Goal: Task Accomplishment & Management: Manage account settings

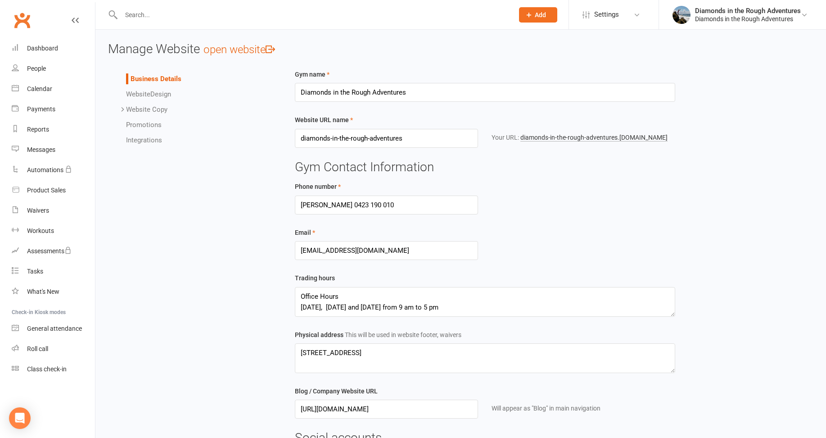
click at [140, 9] on div at bounding box center [307, 14] width 399 height 29
click at [140, 9] on input "text" at bounding box center [312, 15] width 389 height 13
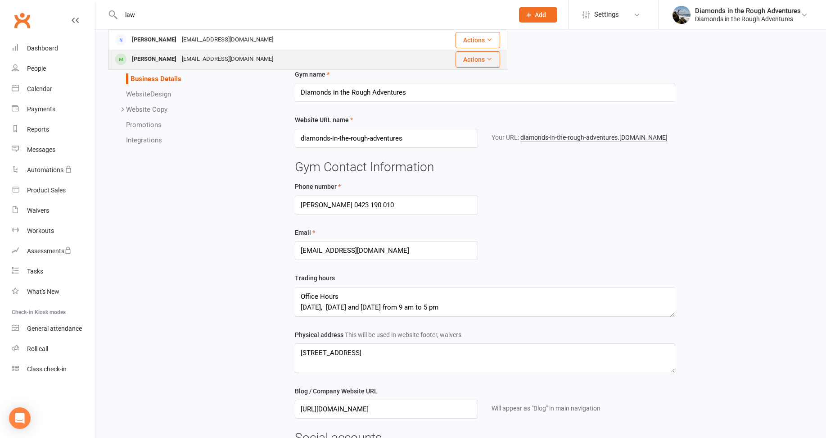
type input "law"
click at [154, 55] on div "Christine Law" at bounding box center [154, 59] width 50 height 13
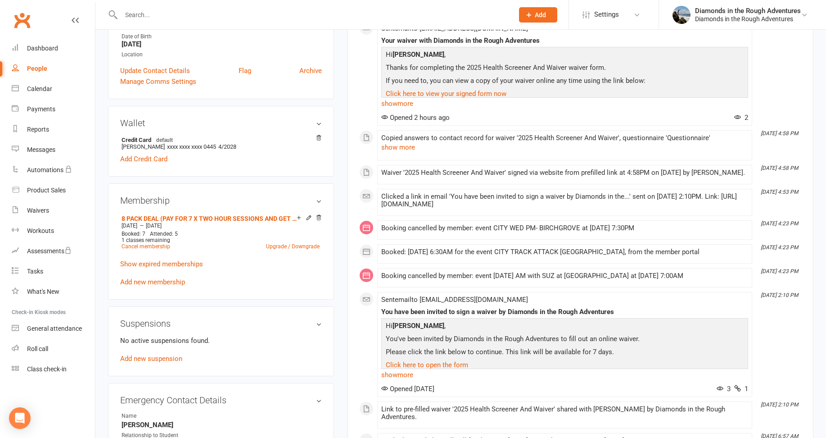
scroll to position [225, 0]
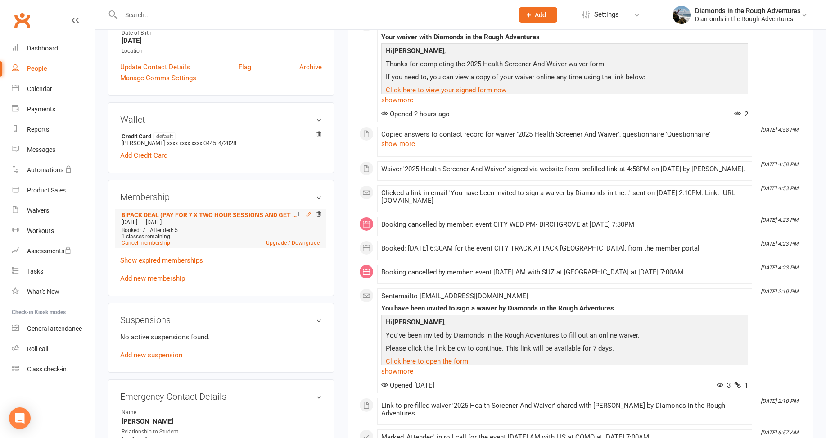
click at [309, 213] on icon at bounding box center [309, 214] width 6 height 6
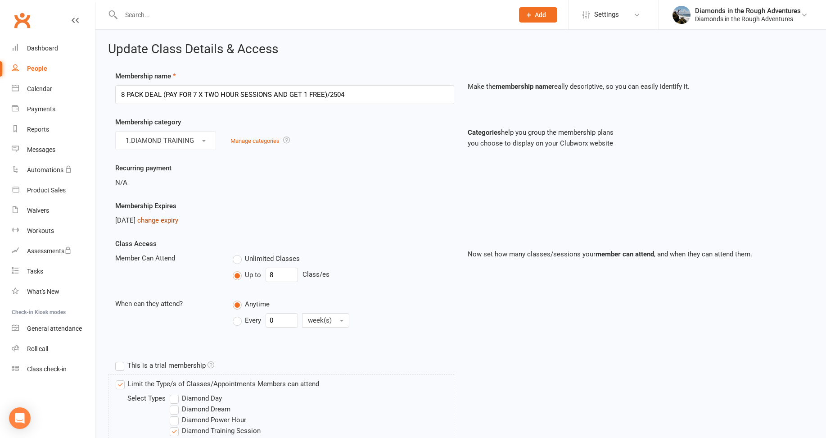
click at [178, 222] on link "change expiry" at bounding box center [157, 220] width 41 height 8
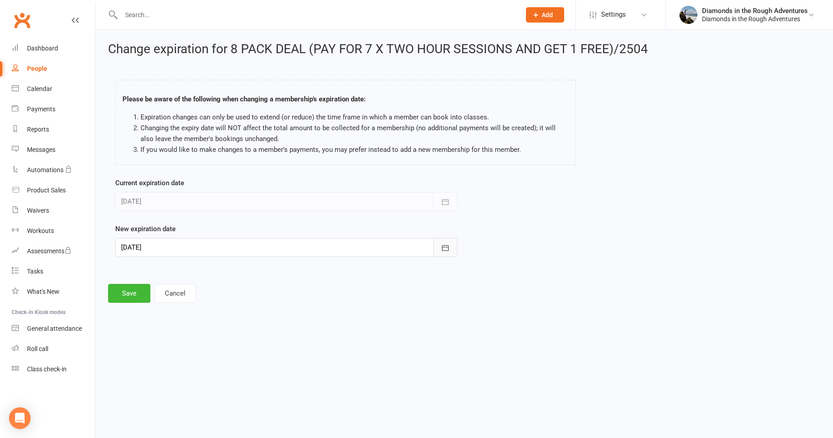
click at [444, 248] on icon "button" at bounding box center [445, 247] width 9 height 9
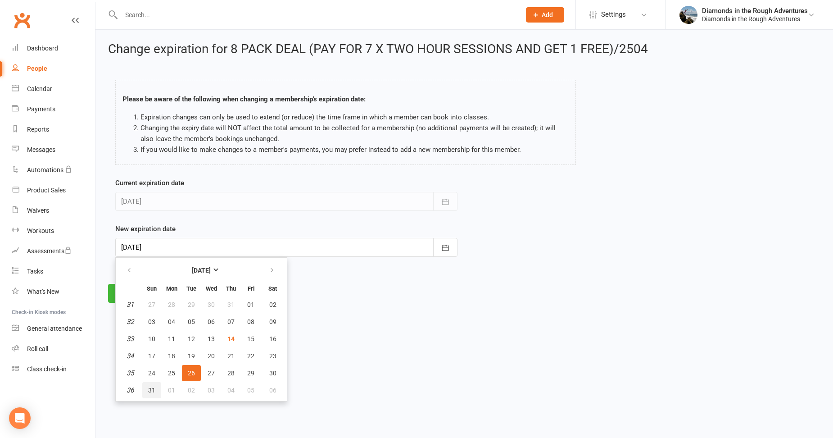
click at [150, 389] on span "31" at bounding box center [151, 389] width 7 height 7
type input "[DATE]"
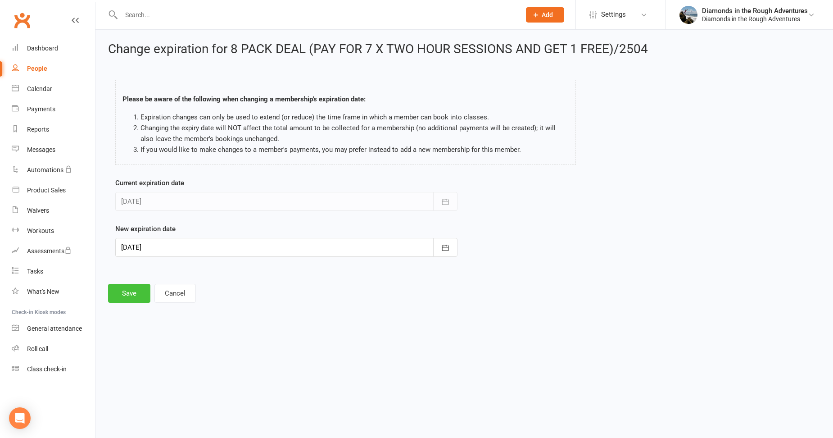
click at [128, 292] on button "Save" at bounding box center [129, 293] width 42 height 19
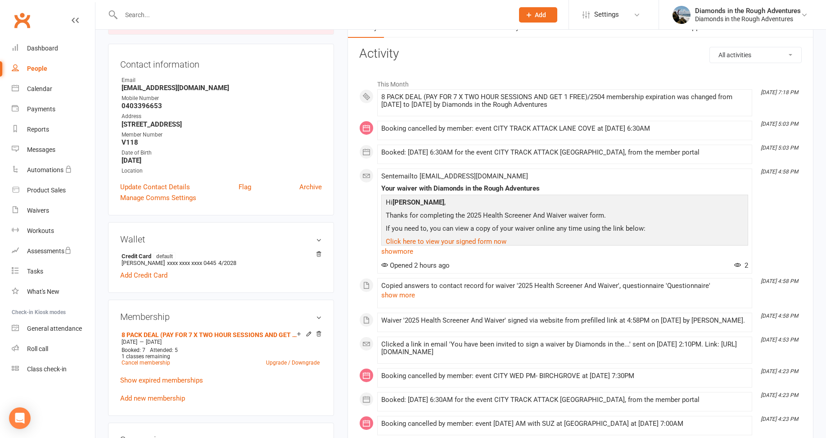
scroll to position [135, 0]
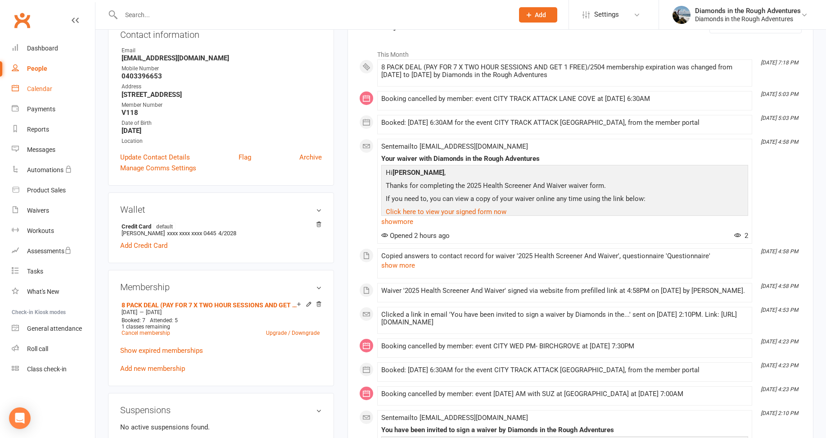
click at [39, 86] on div "Calendar" at bounding box center [39, 88] width 25 height 7
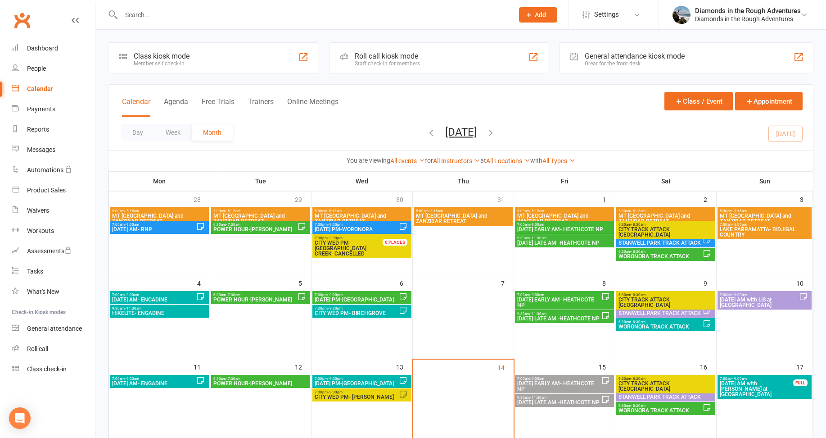
click at [465, 129] on button "[DATE]" at bounding box center [461, 132] width 32 height 13
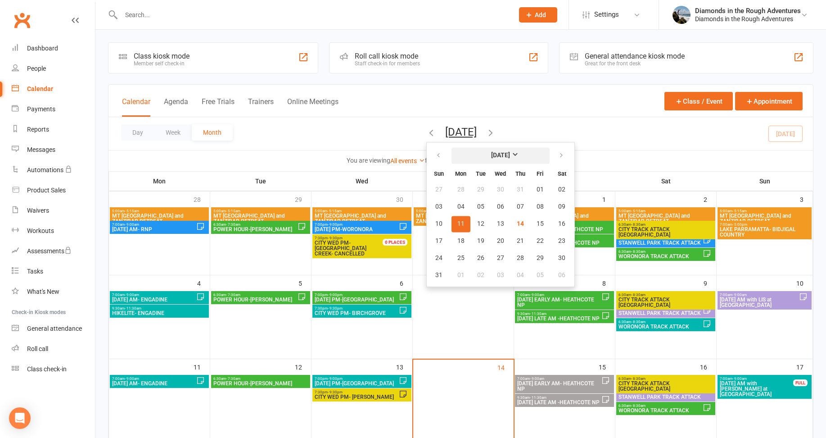
click at [491, 152] on strong "[DATE]" at bounding box center [500, 155] width 19 height 7
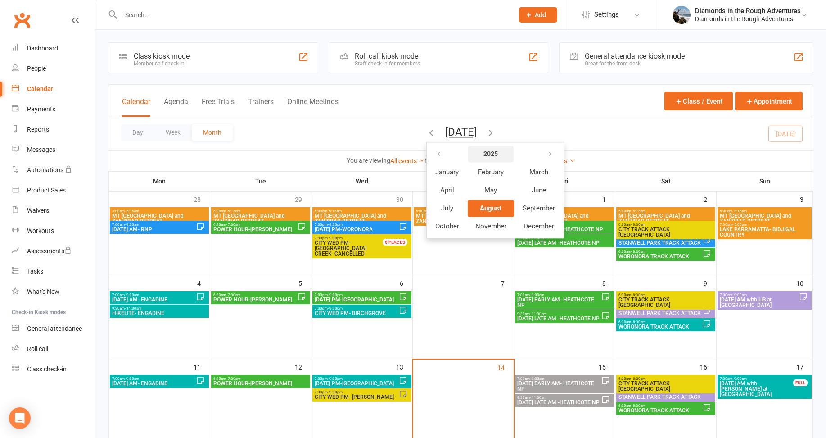
click at [484, 155] on strong "2025" at bounding box center [491, 153] width 14 height 7
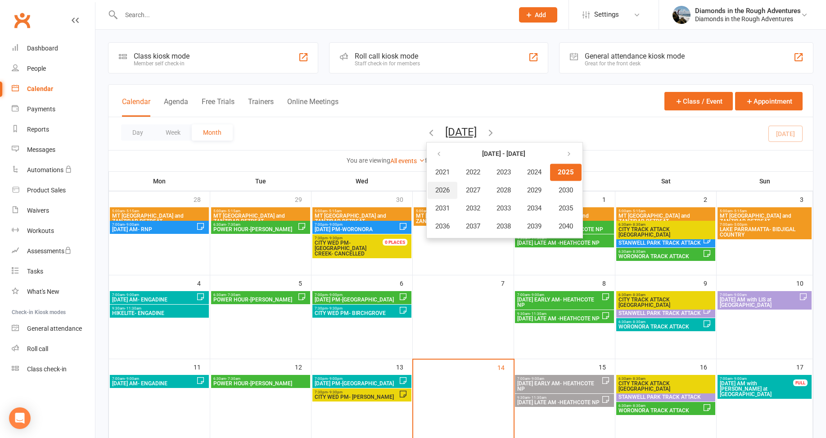
click at [435, 189] on span "2026" at bounding box center [442, 190] width 14 height 8
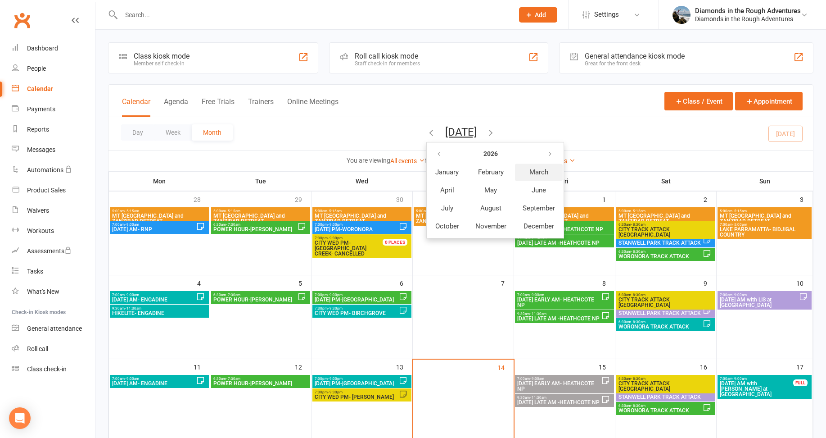
click at [530, 172] on span "March" at bounding box center [539, 172] width 19 height 8
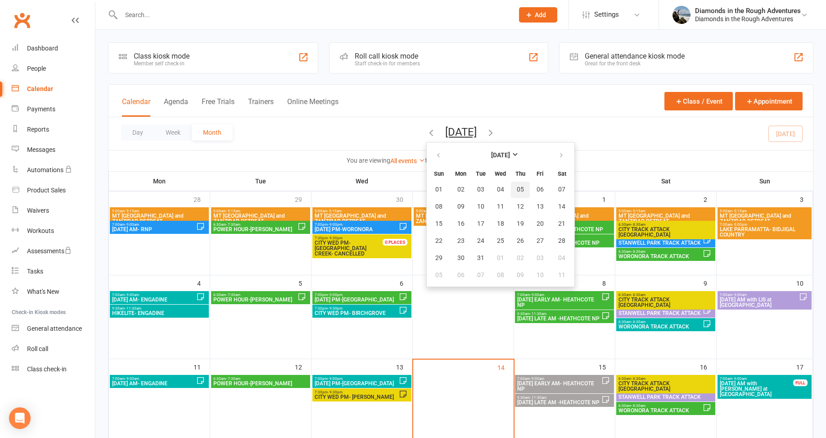
click at [517, 189] on span "05" at bounding box center [520, 189] width 7 height 7
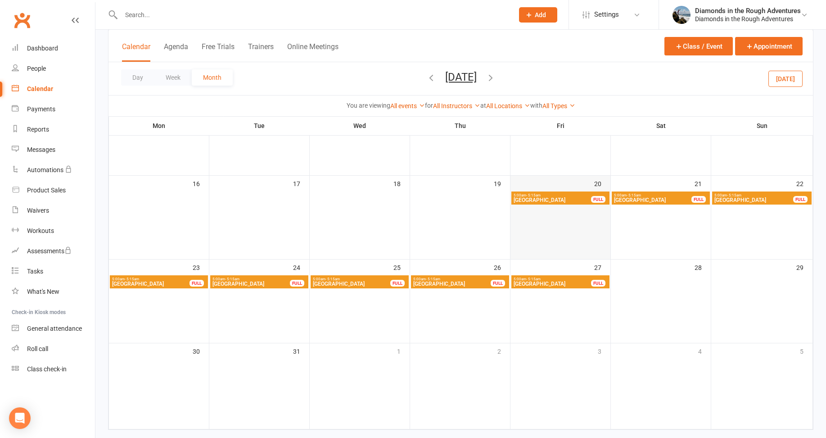
scroll to position [270, 0]
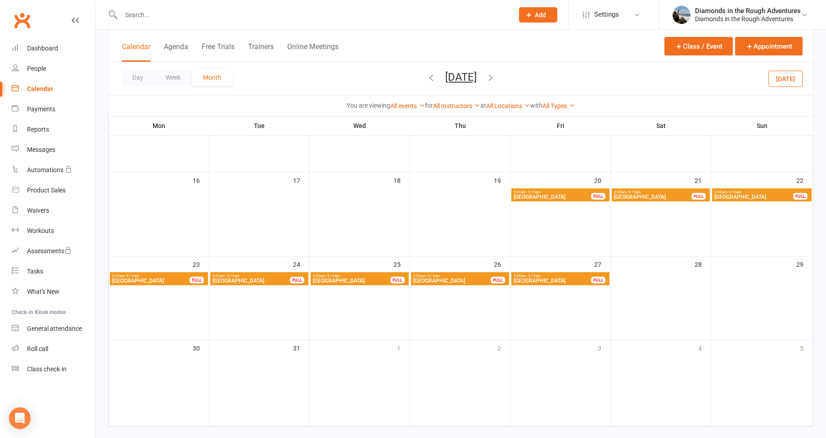
click at [555, 193] on span "5:00am - 5:15am" at bounding box center [552, 192] width 78 height 4
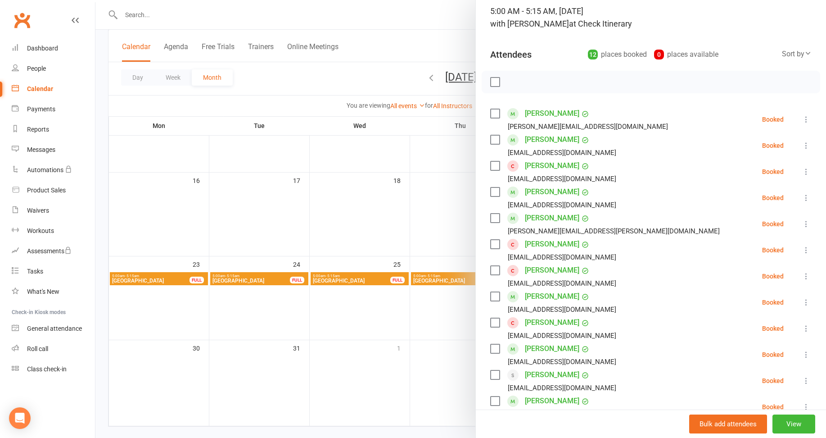
scroll to position [45, 0]
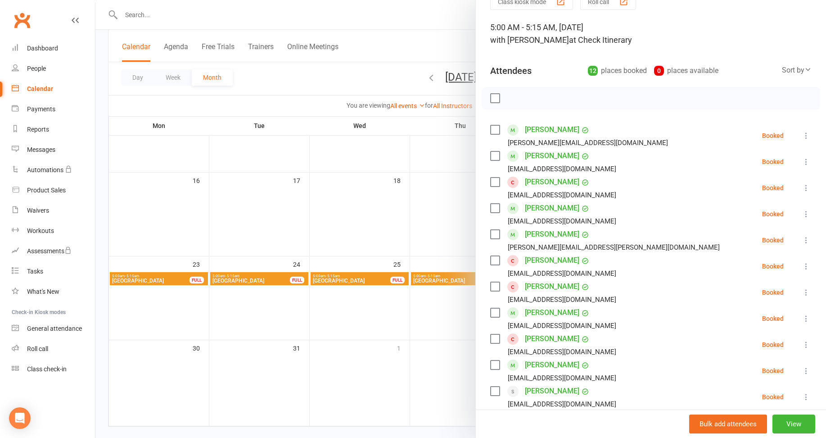
click at [383, 52] on div at bounding box center [460, 219] width 731 height 438
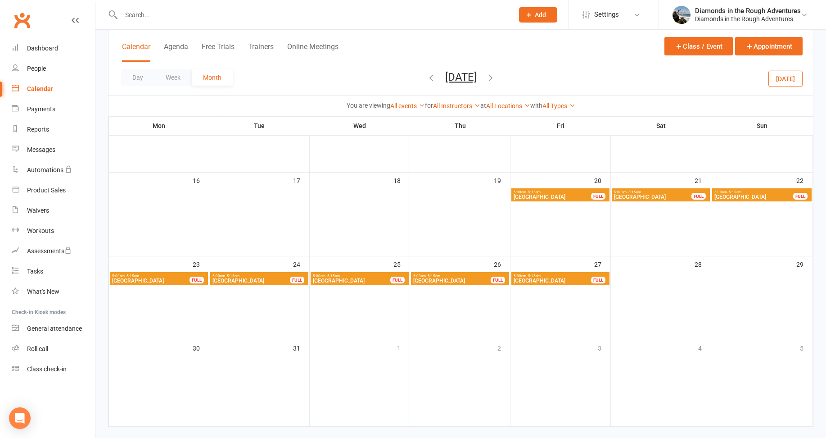
click at [496, 79] on icon "button" at bounding box center [491, 78] width 10 height 10
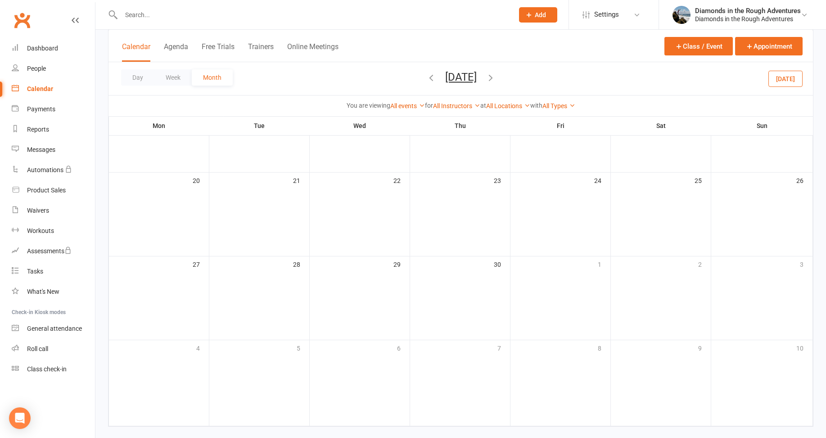
click at [496, 78] on icon "button" at bounding box center [491, 78] width 10 height 10
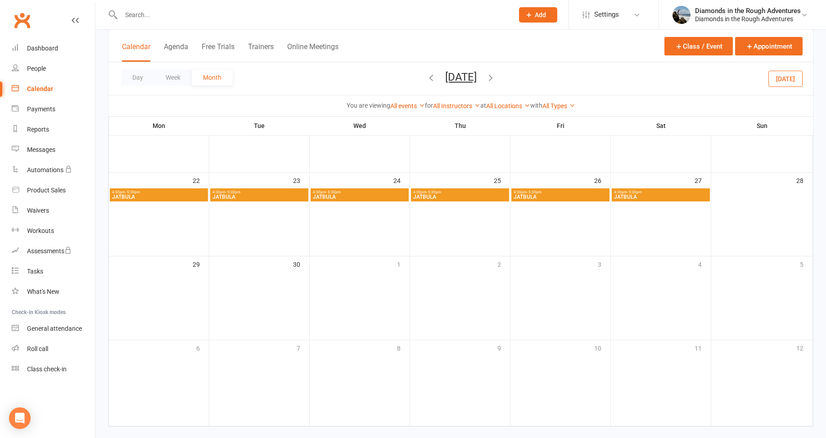
click at [496, 78] on icon "button" at bounding box center [491, 78] width 10 height 10
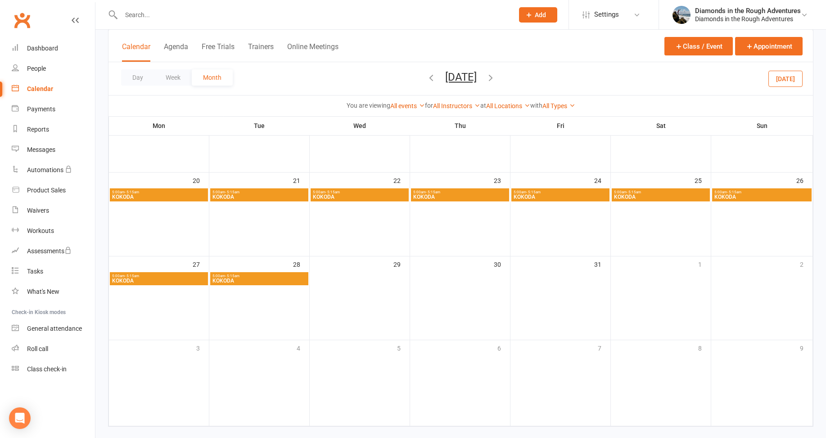
click at [496, 78] on icon "button" at bounding box center [491, 78] width 10 height 10
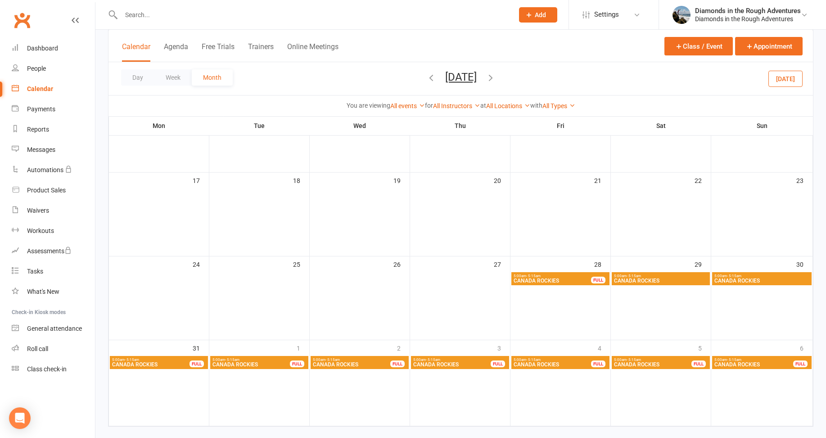
click at [496, 77] on icon "button" at bounding box center [491, 78] width 10 height 10
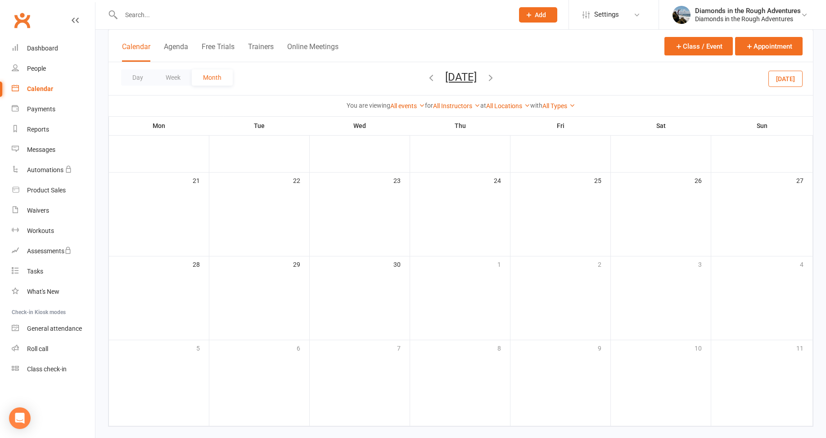
click at [520, 75] on div "Day Week Month September 2026 March 2026 Sun Mon Tue Wed Thu Fri Sat 01 02 03 0…" at bounding box center [461, 78] width 705 height 33
click at [496, 75] on icon "button" at bounding box center [491, 78] width 10 height 10
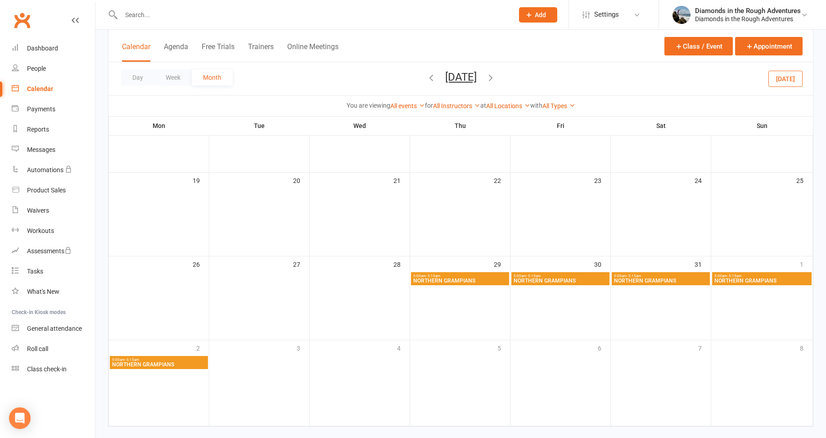
click at [444, 279] on span "NORTHERN GRAMPIANS" at bounding box center [460, 280] width 95 height 5
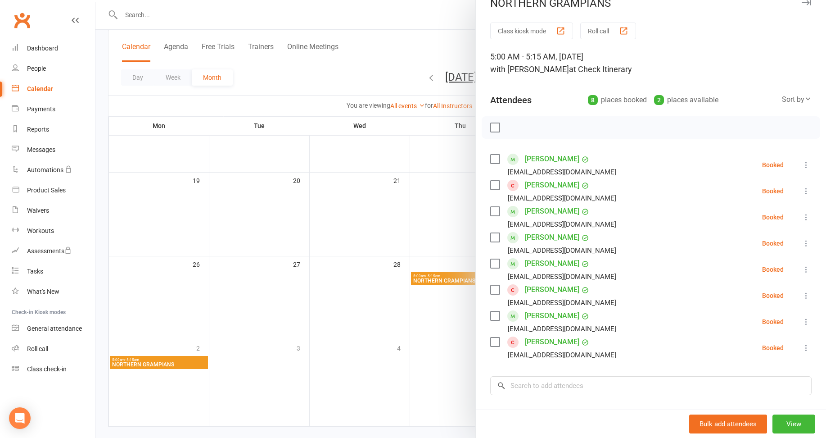
scroll to position [0, 0]
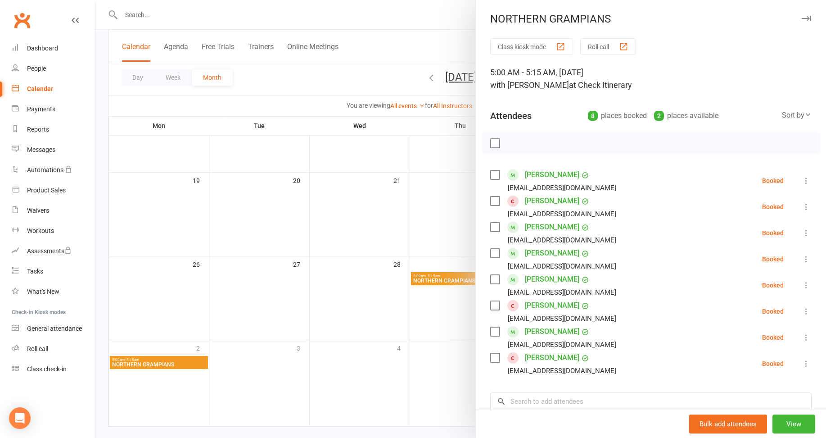
drag, startPoint x: 263, startPoint y: 104, endPoint x: 257, endPoint y: 104, distance: 6.3
click at [263, 104] on div at bounding box center [460, 219] width 731 height 438
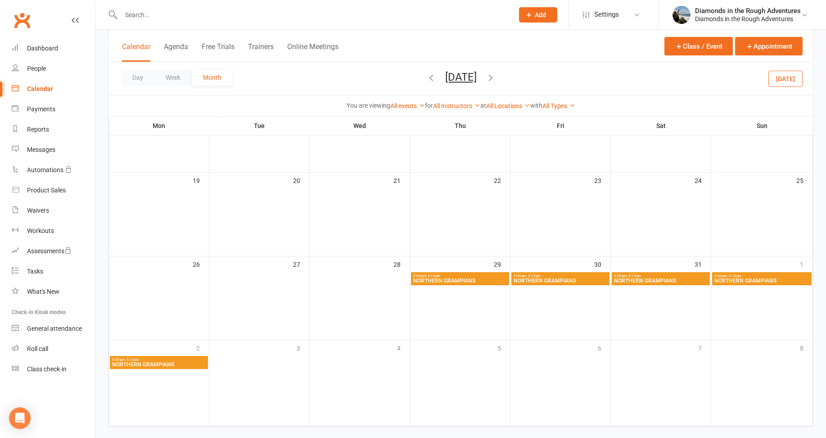
click at [426, 76] on icon "button" at bounding box center [431, 78] width 10 height 10
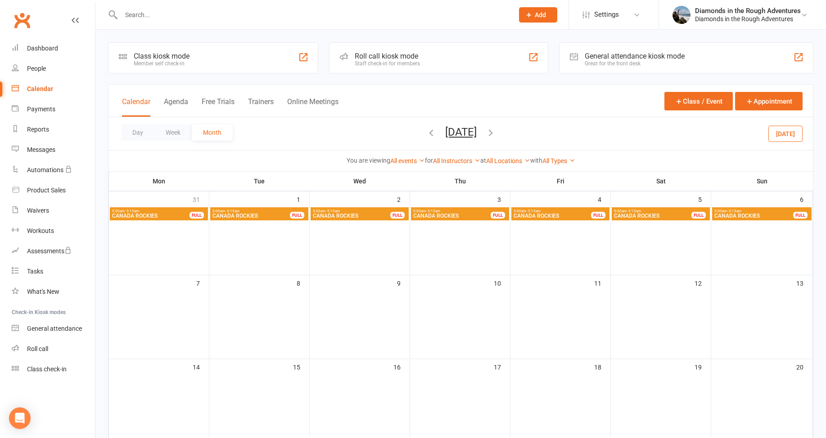
click at [426, 133] on icon "button" at bounding box center [431, 132] width 10 height 10
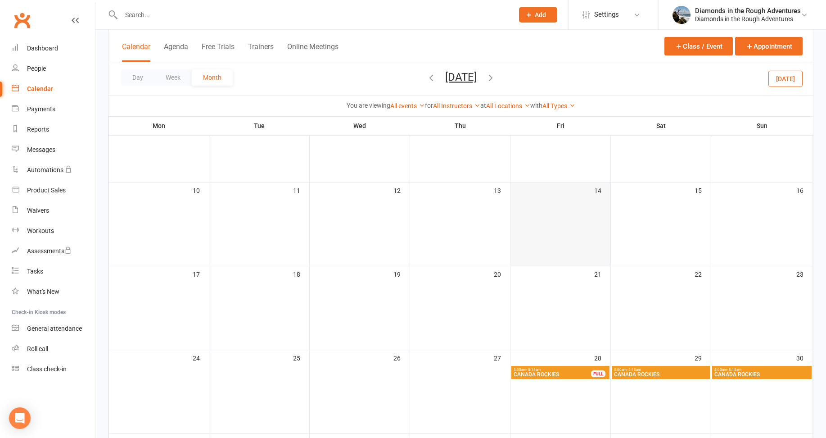
scroll to position [180, 0]
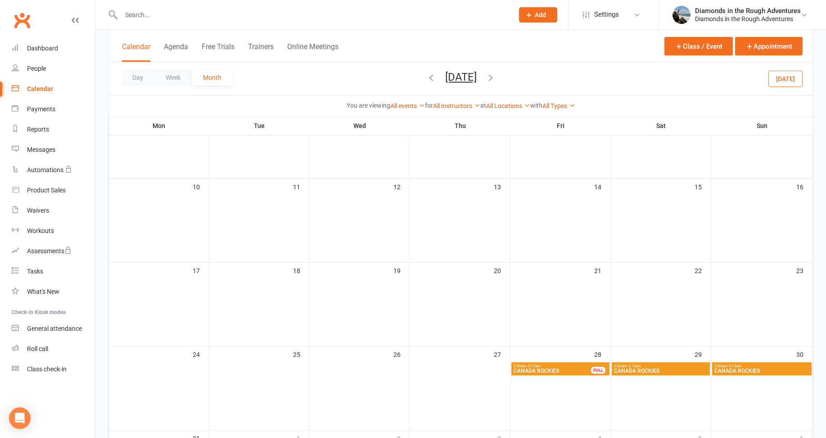
click at [538, 368] on span "CANADA ROCKIES" at bounding box center [552, 370] width 78 height 5
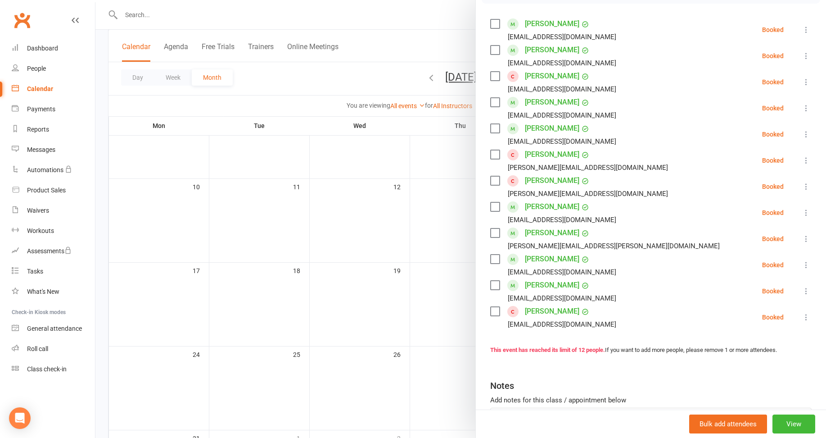
scroll to position [224, 0]
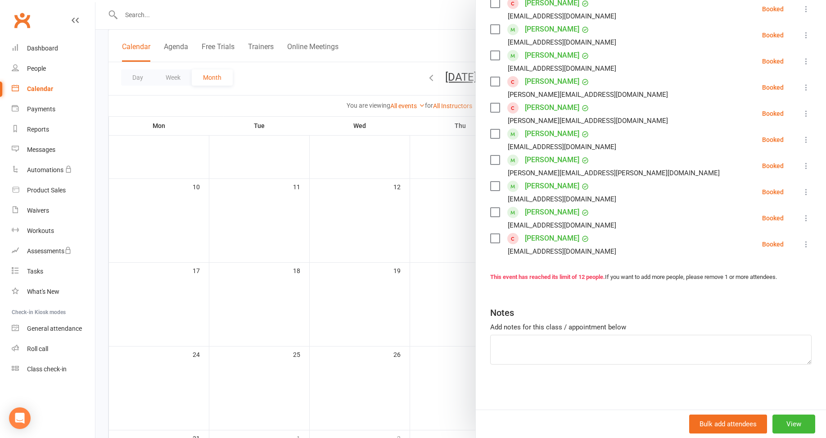
drag, startPoint x: 299, startPoint y: 77, endPoint x: 306, endPoint y: 79, distance: 7.1
click at [299, 77] on div at bounding box center [460, 219] width 731 height 438
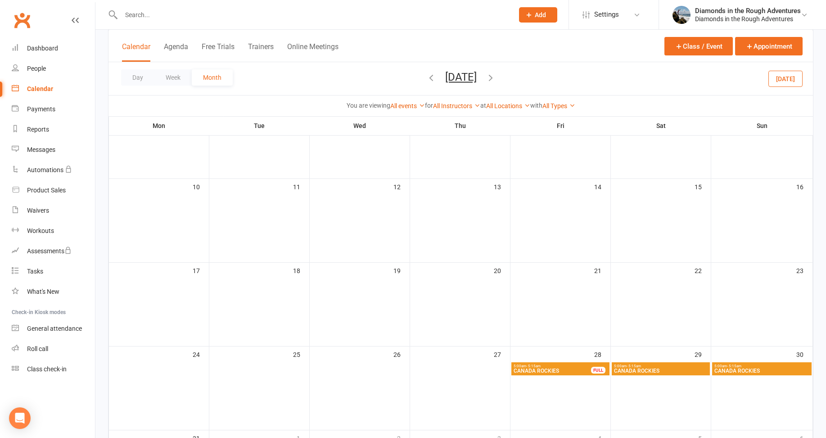
click at [426, 77] on icon "button" at bounding box center [431, 78] width 10 height 10
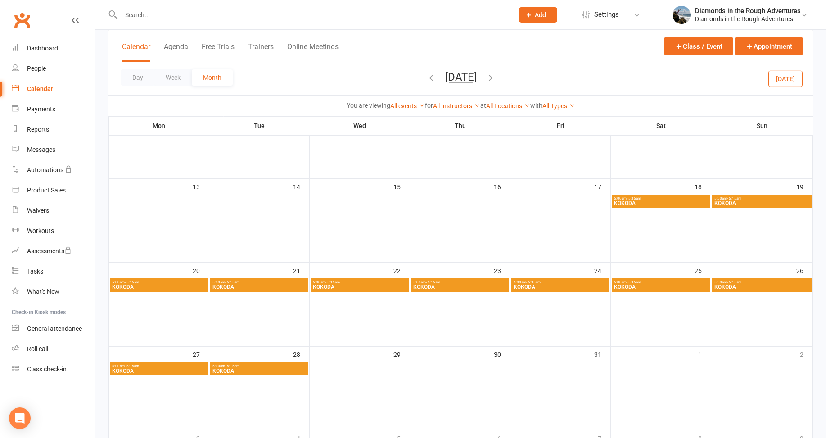
click at [426, 77] on icon "button" at bounding box center [431, 78] width 10 height 10
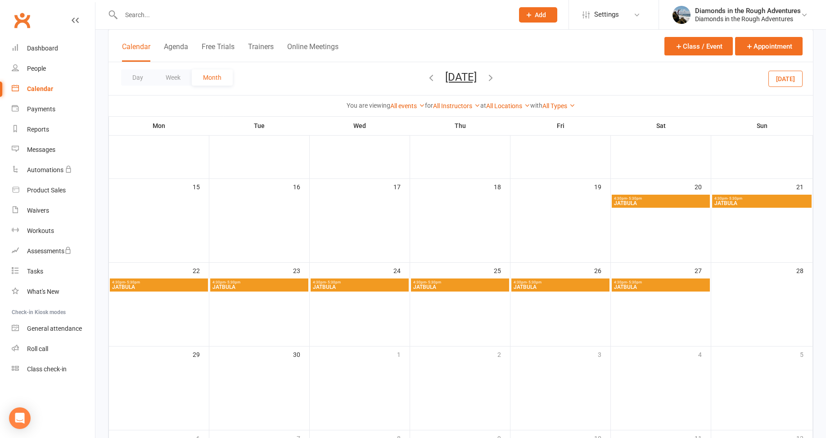
click at [657, 202] on span "JATBULA" at bounding box center [661, 202] width 95 height 5
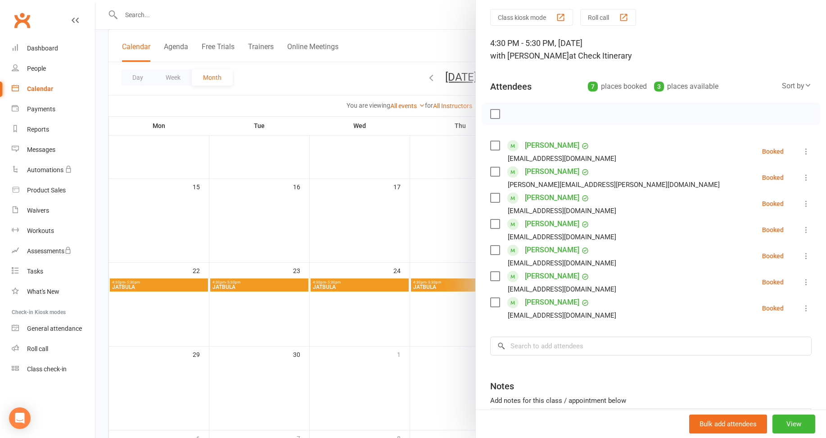
scroll to position [45, 0]
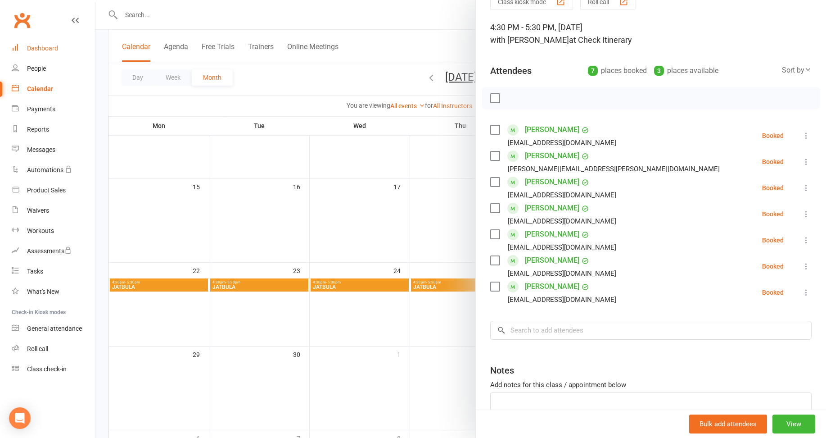
click at [41, 51] on div "Dashboard" at bounding box center [42, 48] width 31 height 7
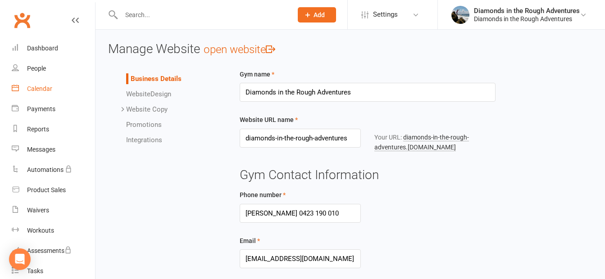
click at [32, 87] on div "Calendar" at bounding box center [39, 88] width 25 height 7
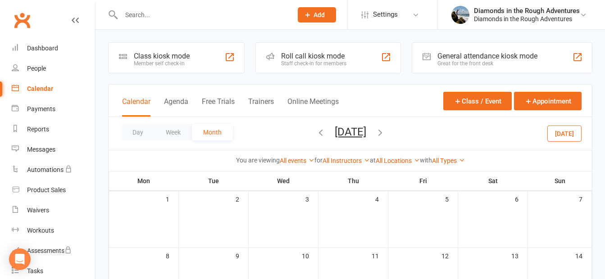
click at [568, 135] on button "[DATE]" at bounding box center [564, 133] width 34 height 16
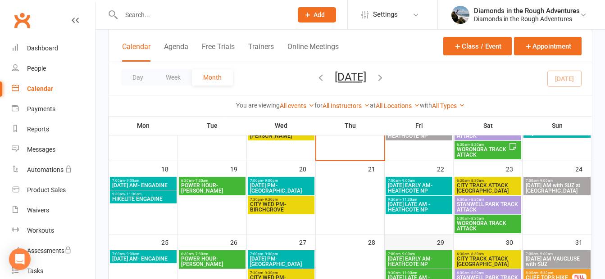
scroll to position [315, 0]
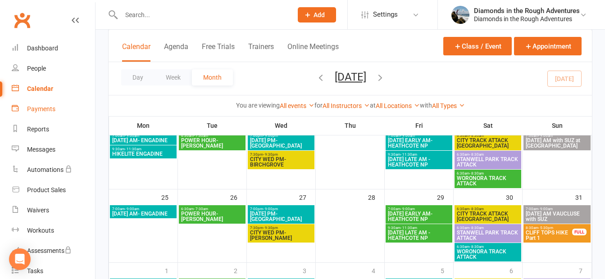
click at [45, 113] on div "Payments" at bounding box center [41, 108] width 28 height 7
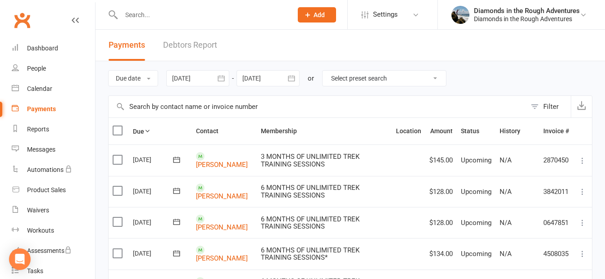
click at [205, 78] on div at bounding box center [197, 78] width 63 height 16
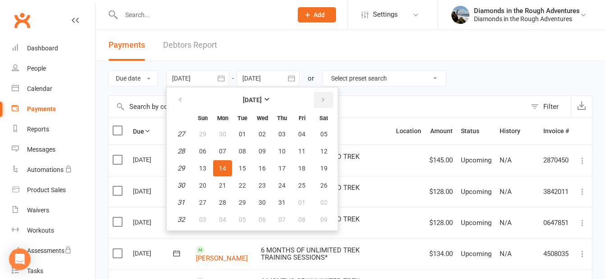
click at [321, 99] on icon "button" at bounding box center [323, 99] width 6 height 7
click at [263, 168] on span "13" at bounding box center [261, 168] width 7 height 7
type input "[DATE]"
